Goal: Information Seeking & Learning: Learn about a topic

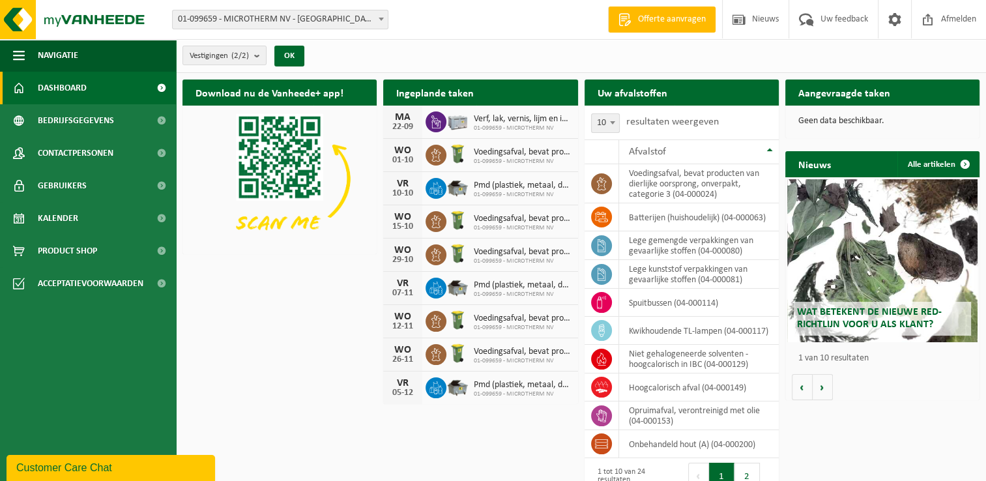
click at [657, 95] on h2 "Uw afvalstoffen" at bounding box center [633, 92] width 96 height 25
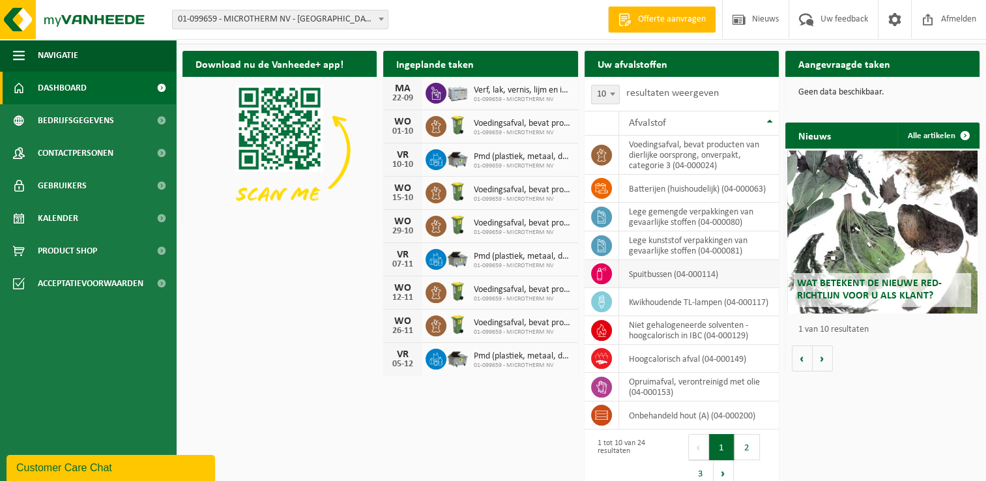
scroll to position [44, 0]
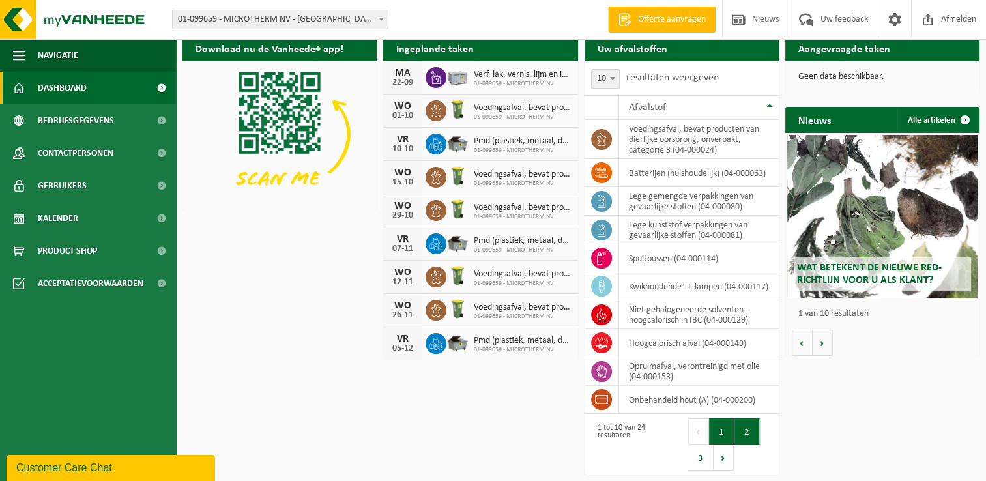
click at [744, 434] on button "2" at bounding box center [746, 431] width 25 height 26
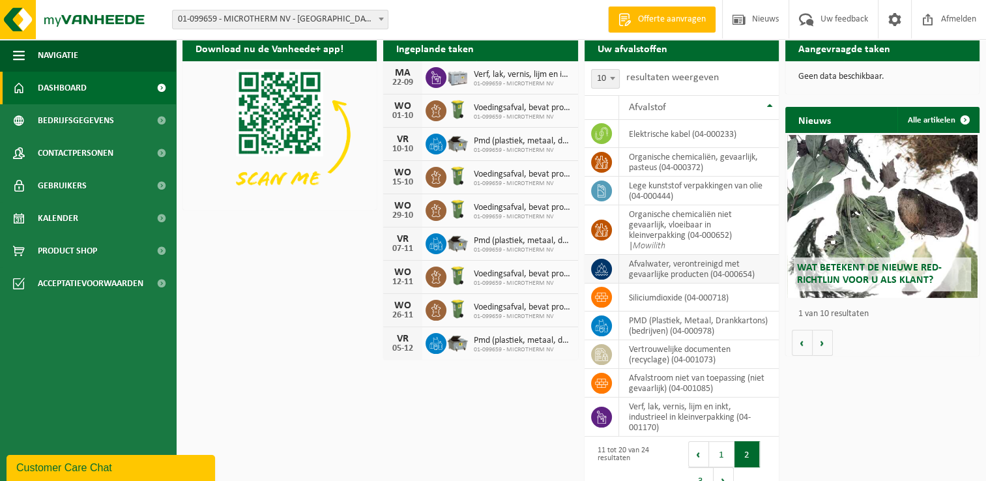
click at [758, 275] on td "afvalwater, verontreinigd met gevaarlijke producten (04-000654)" at bounding box center [699, 269] width 160 height 29
drag, startPoint x: 755, startPoint y: 272, endPoint x: 706, endPoint y: 270, distance: 48.9
click at [706, 270] on td "afvalwater, verontreinigd met gevaarlijke producten (04-000654)" at bounding box center [699, 269] width 160 height 29
drag, startPoint x: 706, startPoint y: 270, endPoint x: 658, endPoint y: 268, distance: 48.3
click at [658, 268] on td "afvalwater, verontreinigd met gevaarlijke producten (04-000654)" at bounding box center [699, 269] width 160 height 29
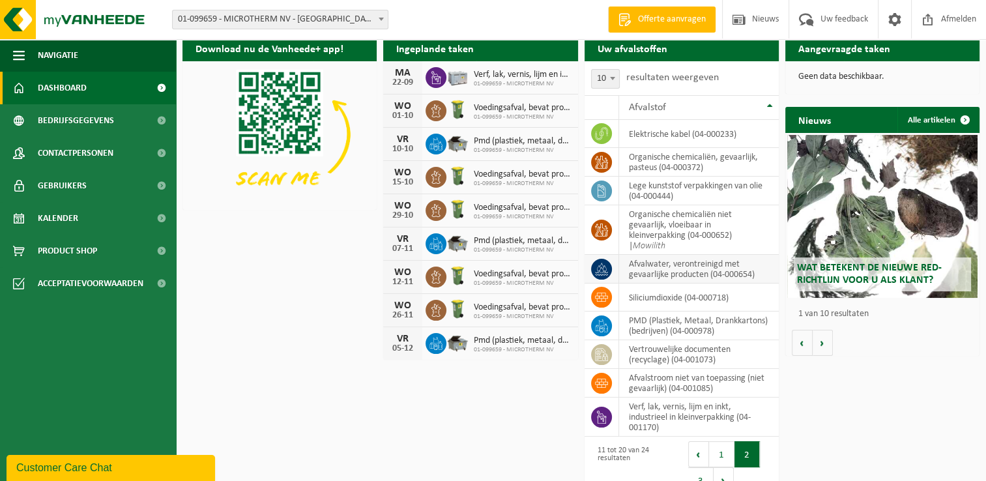
click at [646, 267] on td "afvalwater, verontreinigd met gevaarlijke producten (04-000654)" at bounding box center [699, 269] width 160 height 29
drag, startPoint x: 628, startPoint y: 262, endPoint x: 768, endPoint y: 273, distance: 140.6
click at [768, 273] on td "afvalwater, verontreinigd met gevaarlijke producten (04-000654)" at bounding box center [699, 269] width 160 height 29
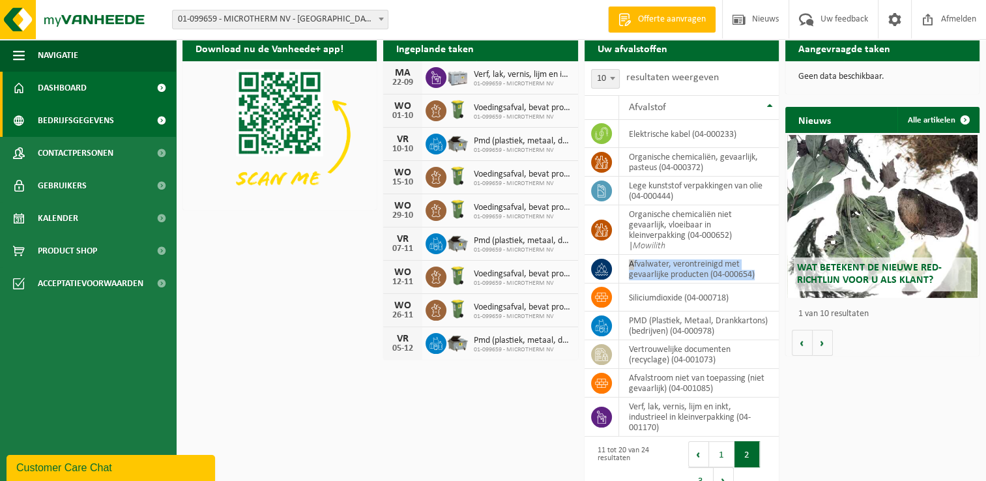
click at [89, 118] on span "Bedrijfsgegevens" at bounding box center [76, 120] width 76 height 33
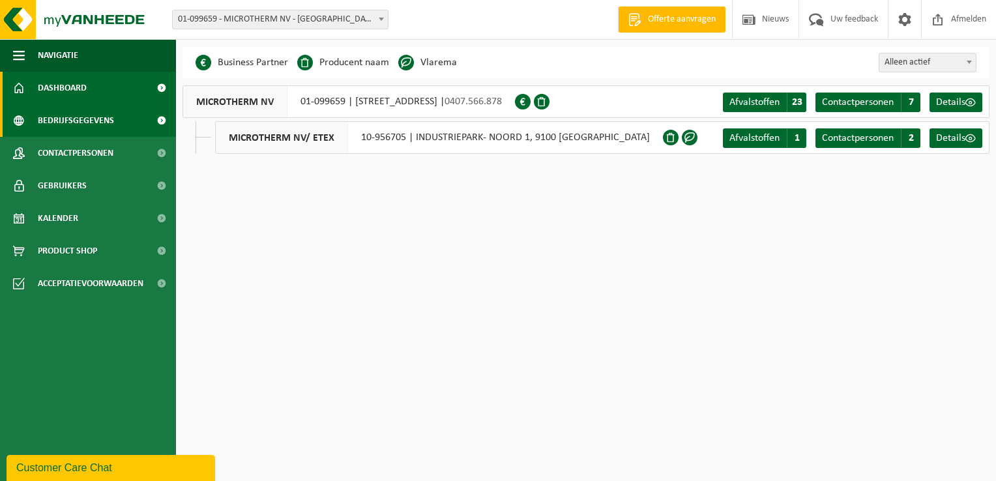
click at [84, 87] on span "Dashboard" at bounding box center [62, 88] width 49 height 33
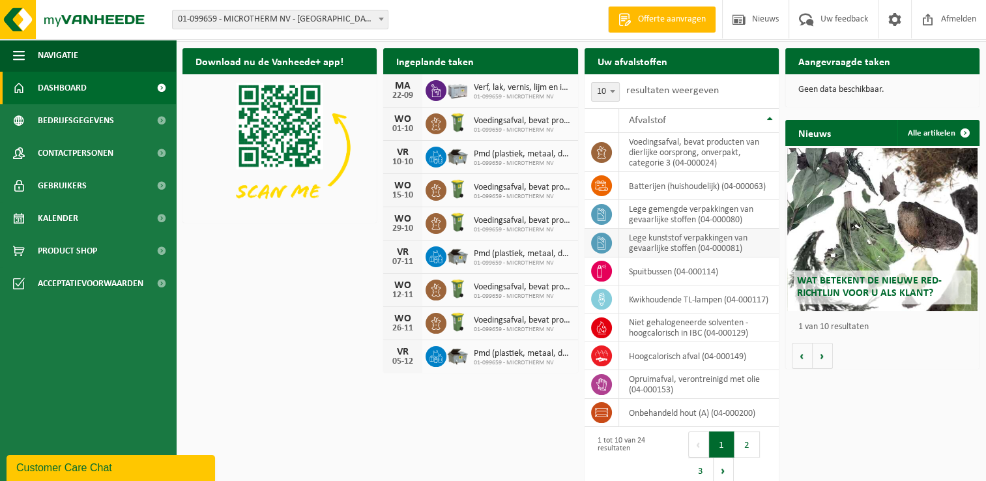
scroll to position [44, 0]
